Goal: Task Accomplishment & Management: Use online tool/utility

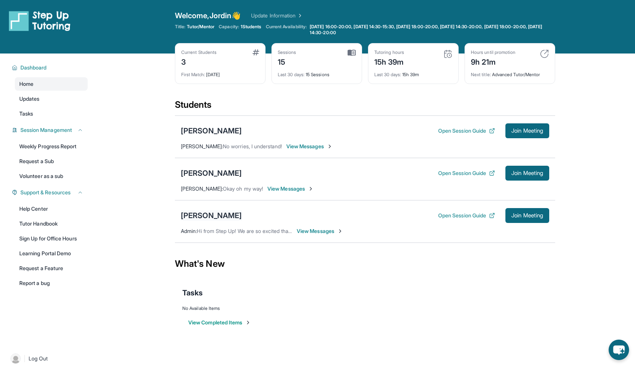
click at [203, 218] on div "[PERSON_NAME]" at bounding box center [211, 215] width 61 height 10
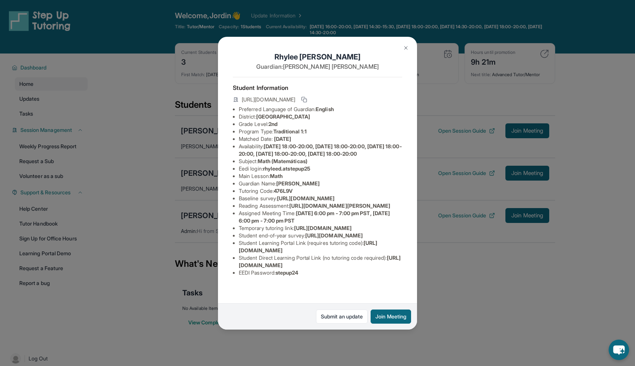
scroll to position [64, 0]
drag, startPoint x: 304, startPoint y: 291, endPoint x: 280, endPoint y: 291, distance: 24.1
click at [280, 276] on li "EEDI Password : stepup24" at bounding box center [320, 272] width 163 height 7
copy span "stepup24"
click at [198, 128] on div "[PERSON_NAME] Guardian: [PERSON_NAME] Student Information [URL][DOMAIN_NAME] Pr…" at bounding box center [317, 183] width 635 height 366
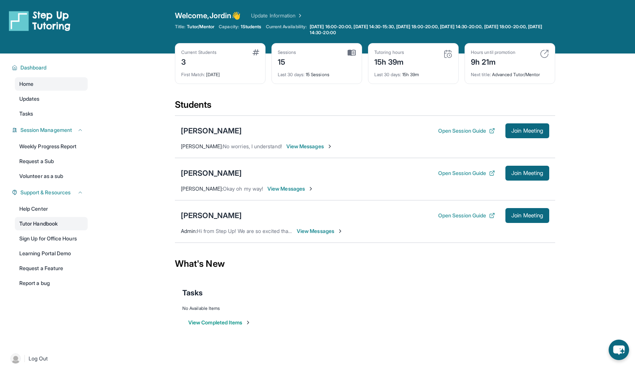
click at [31, 218] on link "Tutor Handbook" at bounding box center [51, 223] width 73 height 13
click at [186, 69] on div "First Match : [DATE]" at bounding box center [220, 72] width 78 height 10
click at [317, 54] on img at bounding box center [447, 53] width 9 height 9
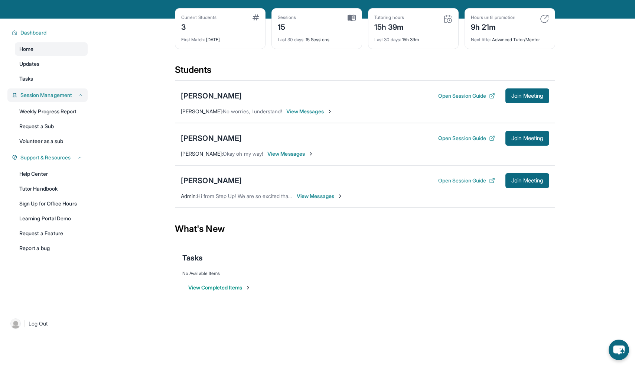
click at [63, 94] on span "Session Management" at bounding box center [46, 94] width 52 height 7
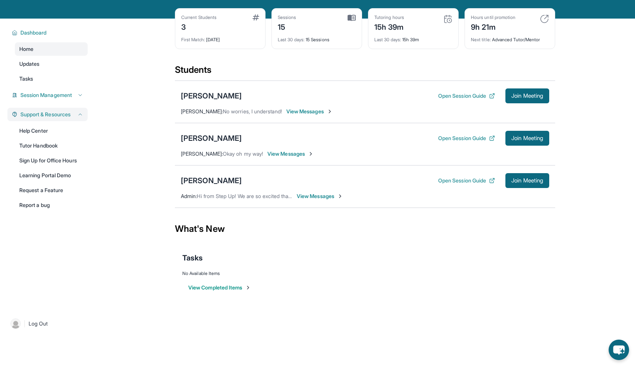
click at [57, 110] on div "Support & Resources" at bounding box center [47, 114] width 80 height 13
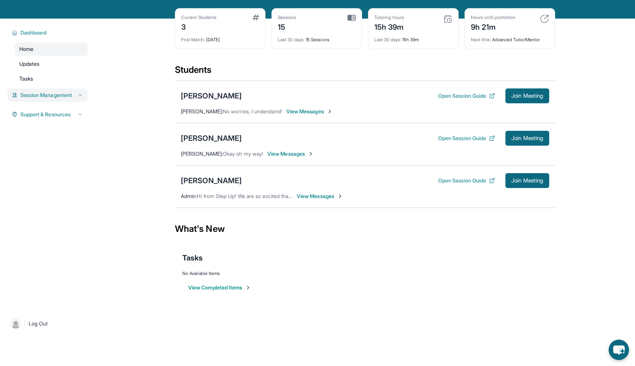
click at [51, 99] on div "Session Management" at bounding box center [47, 94] width 80 height 13
click at [53, 108] on link "Weekly Progress Report" at bounding box center [51, 111] width 73 height 13
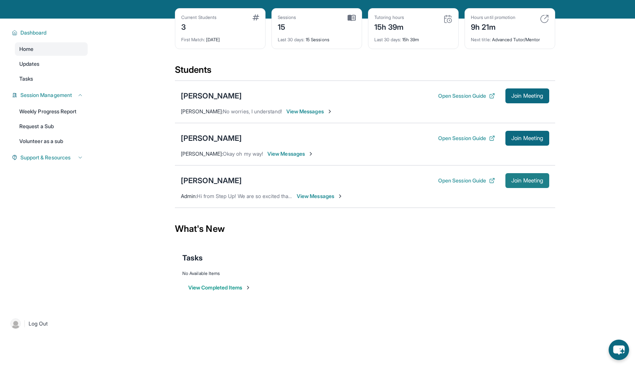
click at [317, 180] on span "Join Meeting" at bounding box center [527, 180] width 32 height 4
